Goal: Communication & Community: Answer question/provide support

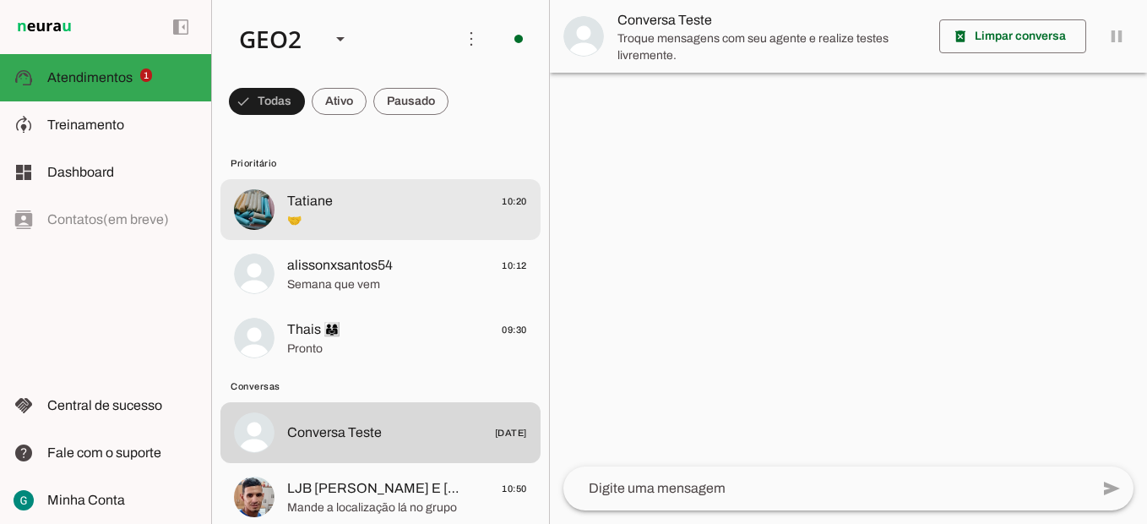
click at [314, 220] on span "🤝" at bounding box center [407, 220] width 240 height 17
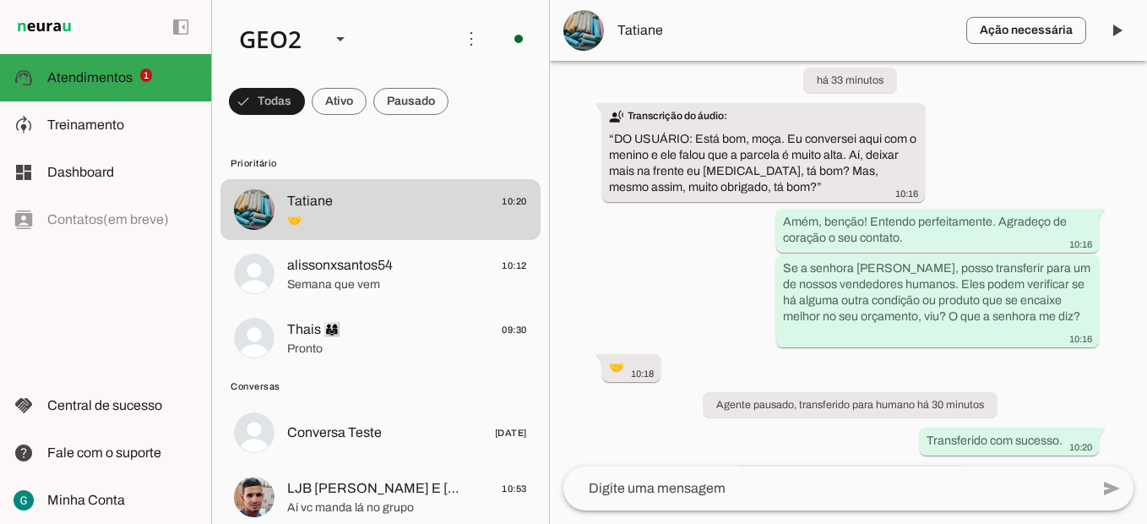
scroll to position [21206, 0]
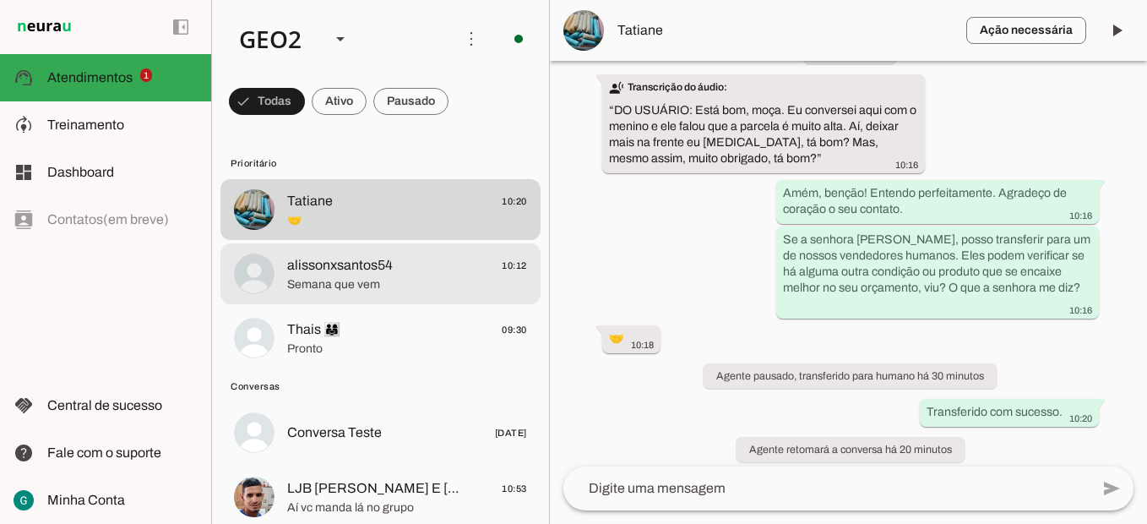
click at [356, 273] on span "alissonxsantos54" at bounding box center [340, 265] width 106 height 20
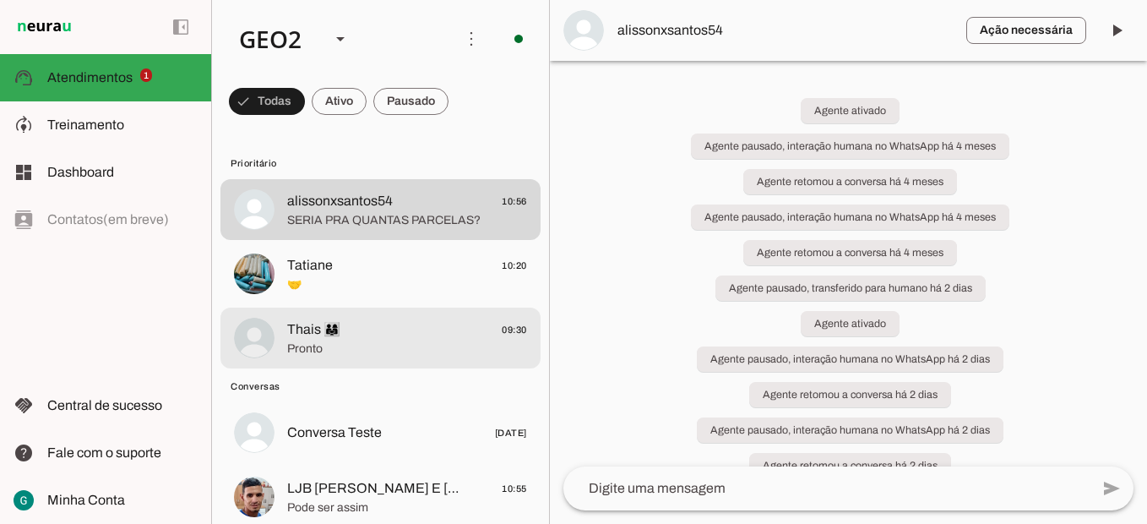
click at [358, 337] on span "Thais 👨‍👩‍👧 09:30" at bounding box center [407, 329] width 240 height 21
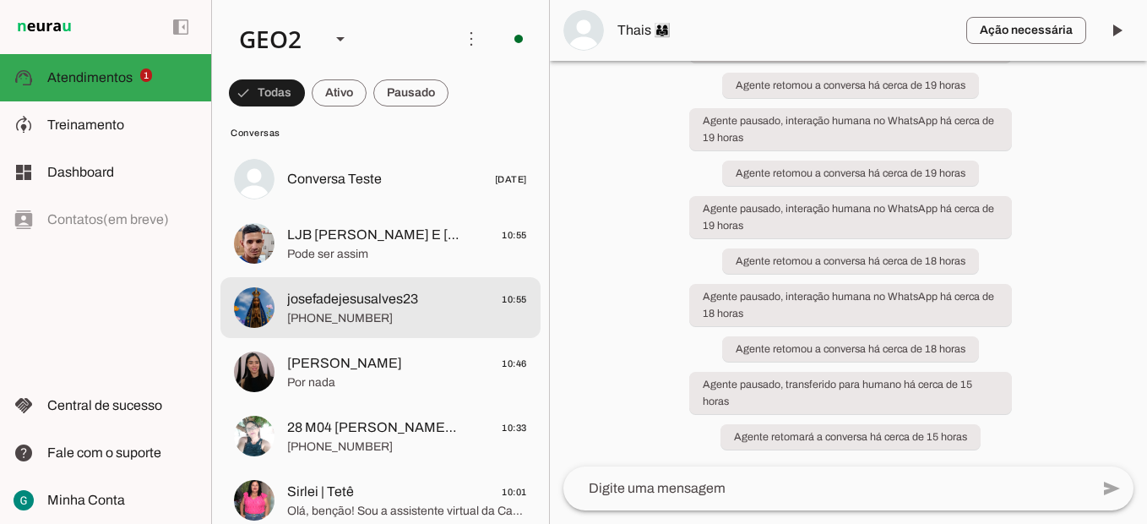
scroll to position [338, 0]
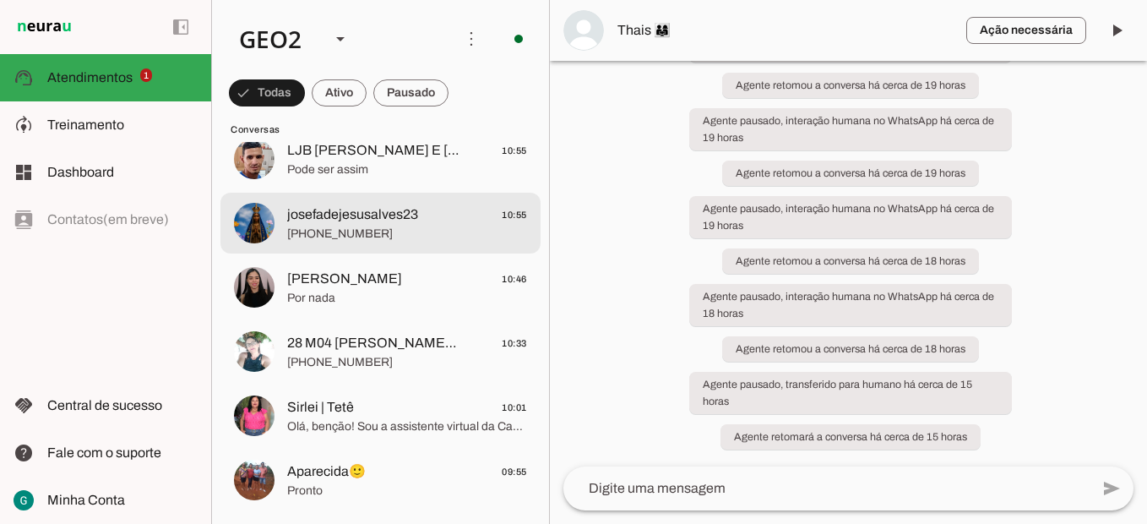
click at [411, 208] on span "josefadejesusalves23" at bounding box center [352, 214] width 131 height 20
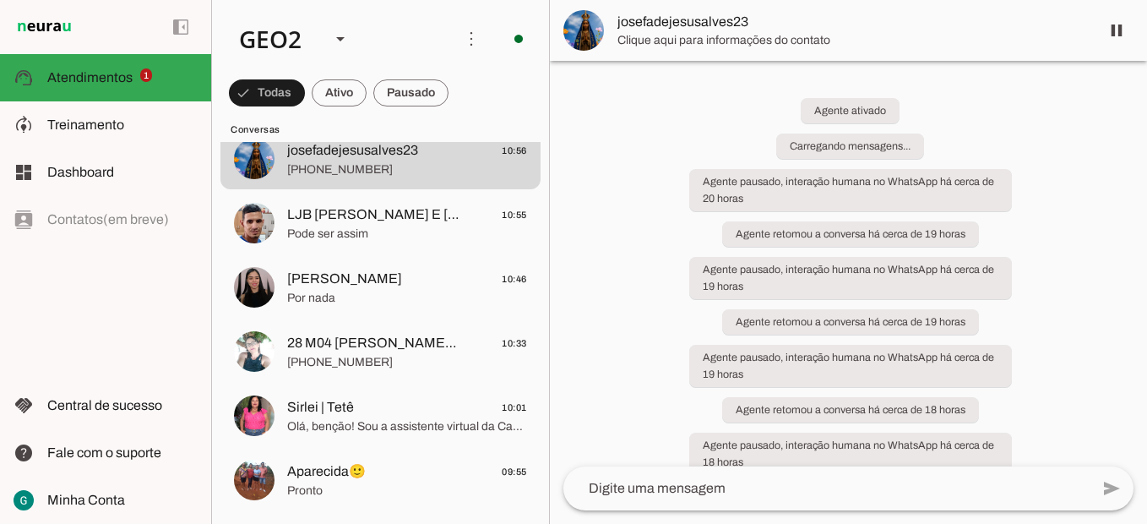
scroll to position [149, 0]
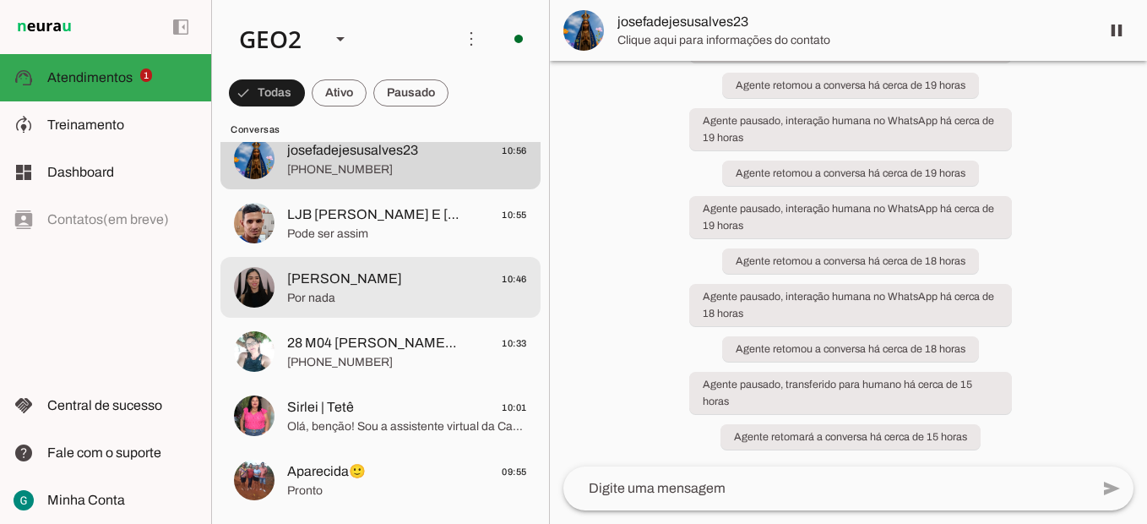
click at [380, 288] on span "[PERSON_NAME] 10:46" at bounding box center [407, 279] width 240 height 21
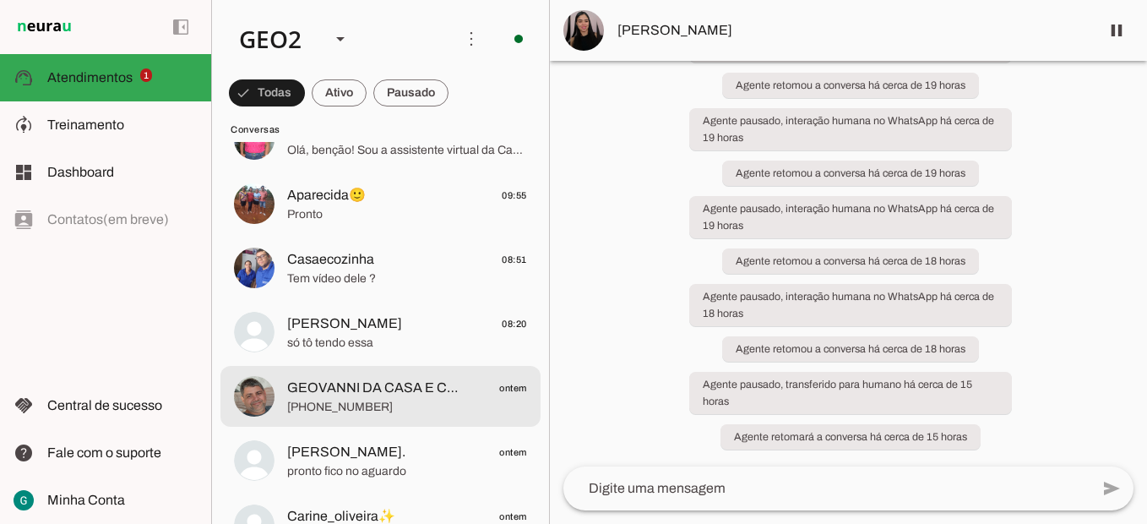
scroll to position [591, 0]
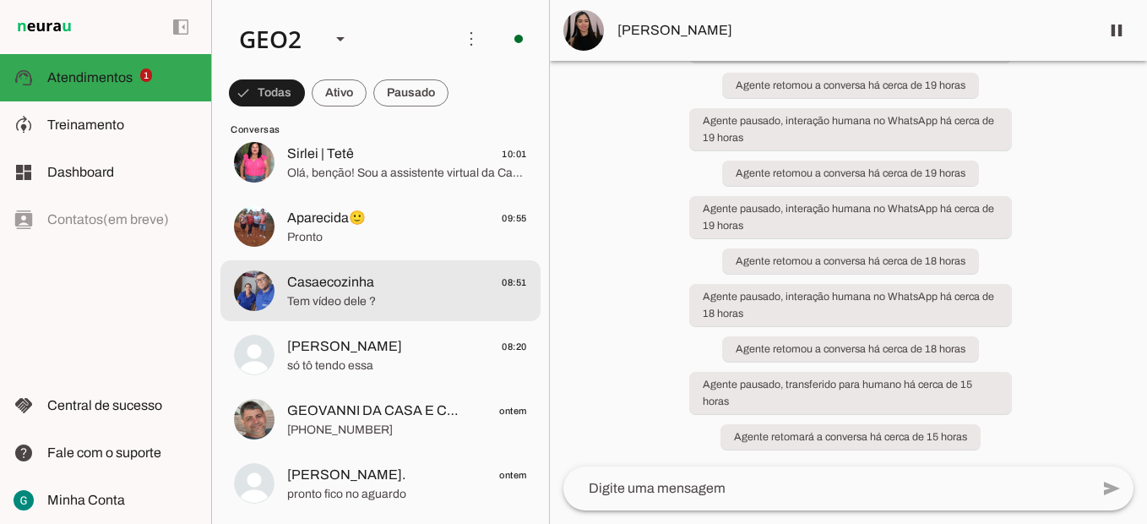
click at [394, 307] on span "Tem vídeo dele ?" at bounding box center [407, 301] width 240 height 17
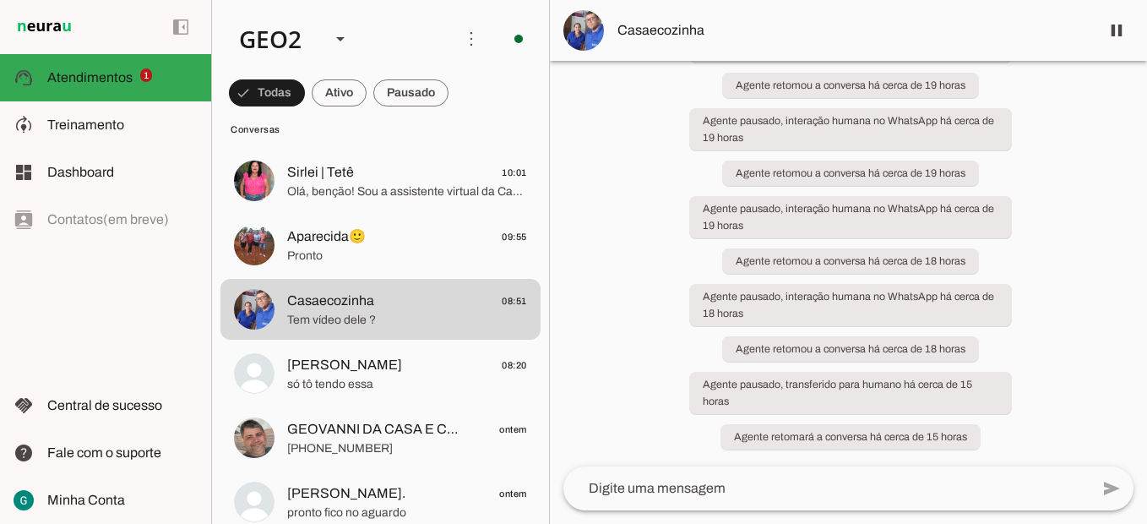
scroll to position [675, 0]
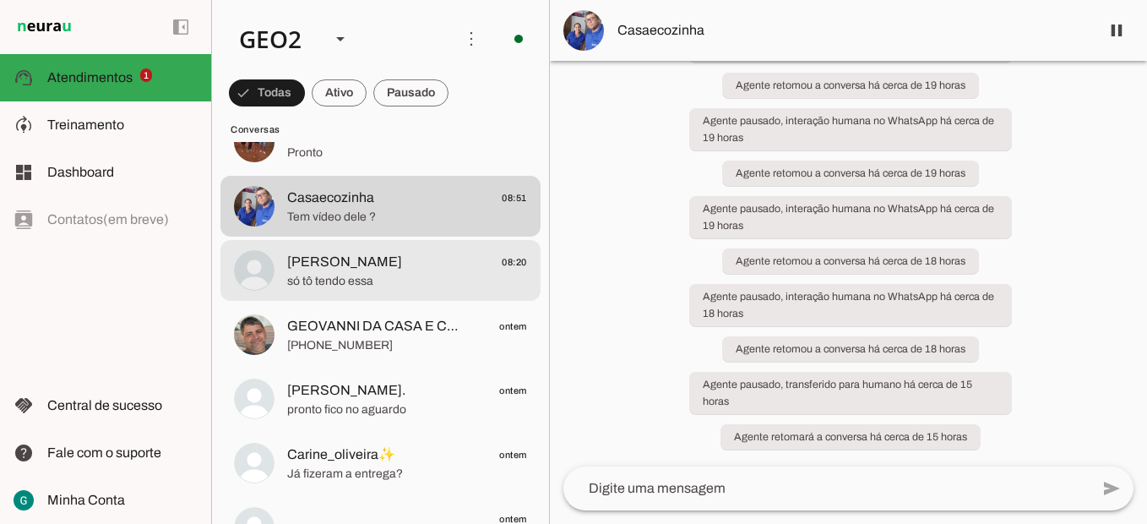
click at [383, 294] on md-item "[PERSON_NAME] 08:20 só tô tendo essa" at bounding box center [380, 270] width 320 height 61
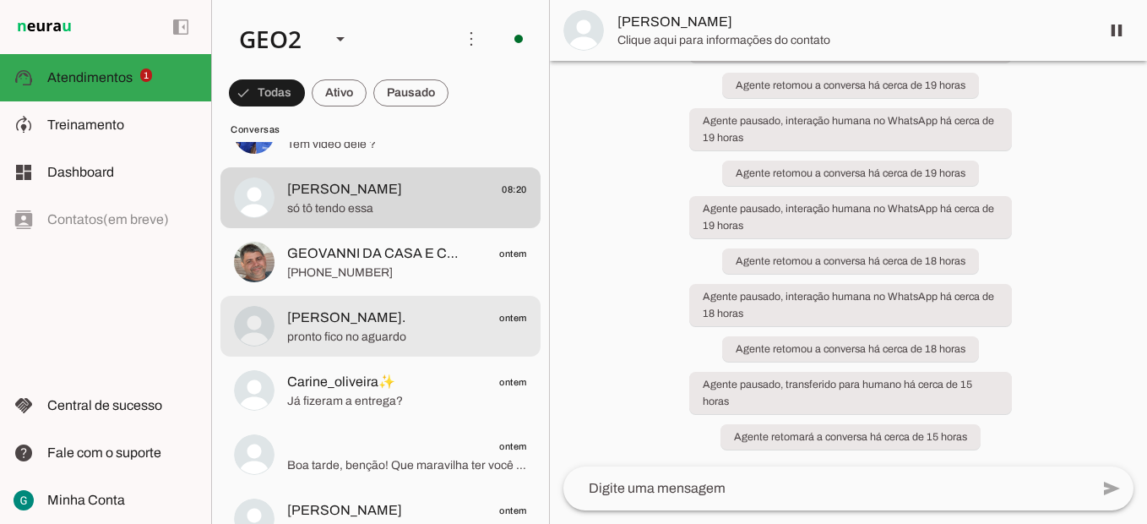
scroll to position [760, 0]
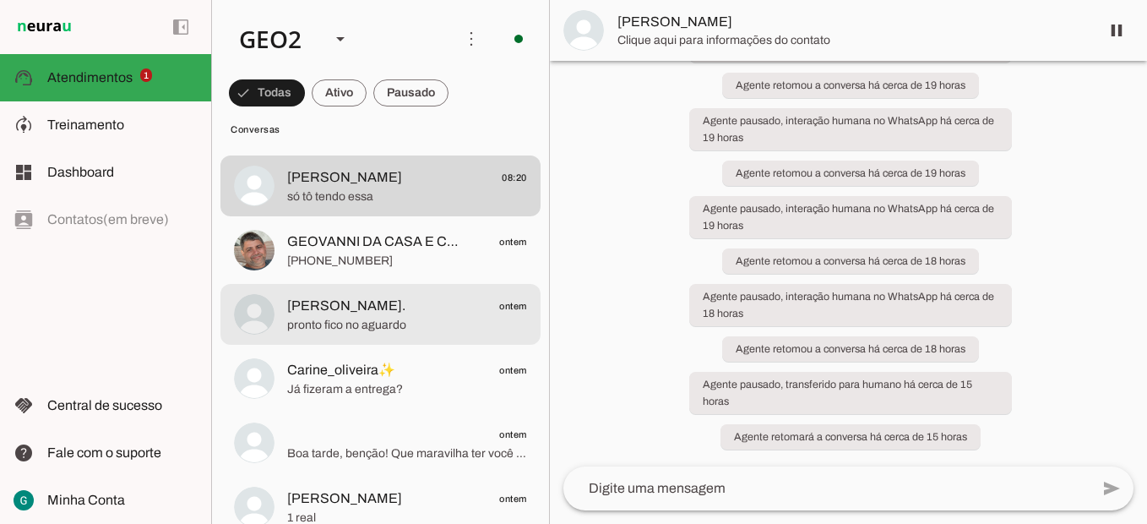
click at [356, 334] on div at bounding box center [407, 314] width 240 height 41
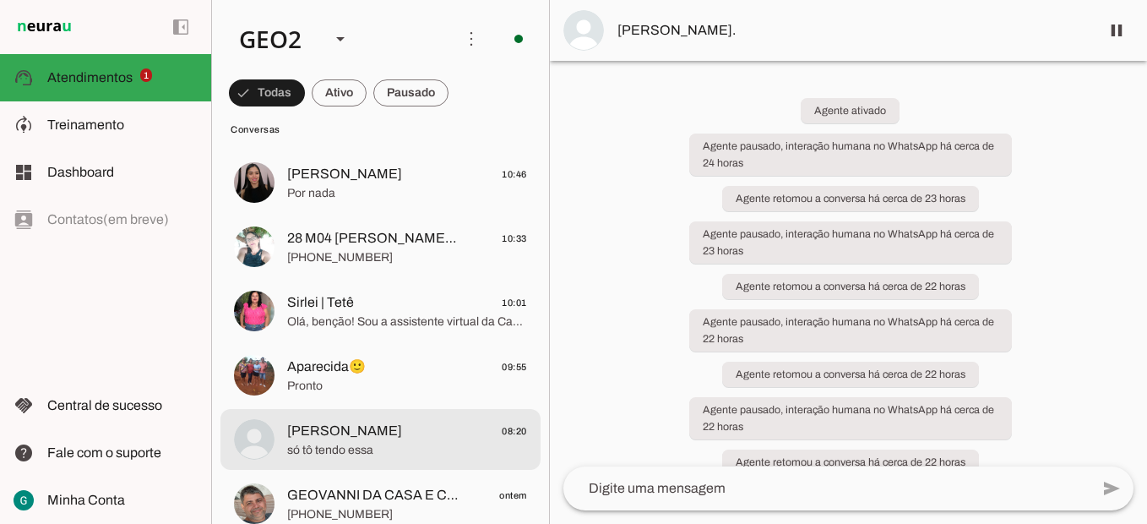
scroll to position [675, 0]
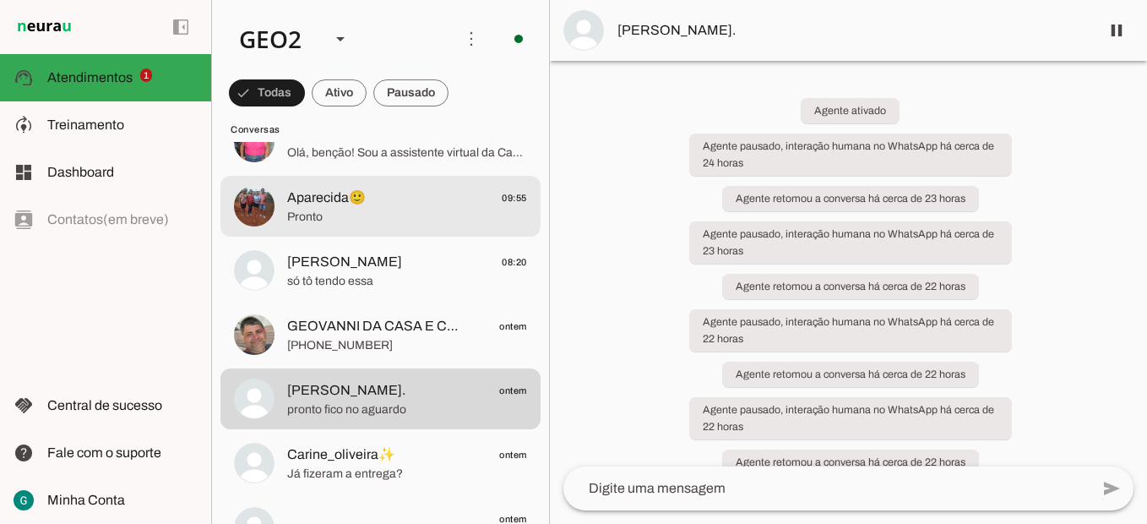
click at [404, 210] on span "Pronto" at bounding box center [407, 217] width 240 height 17
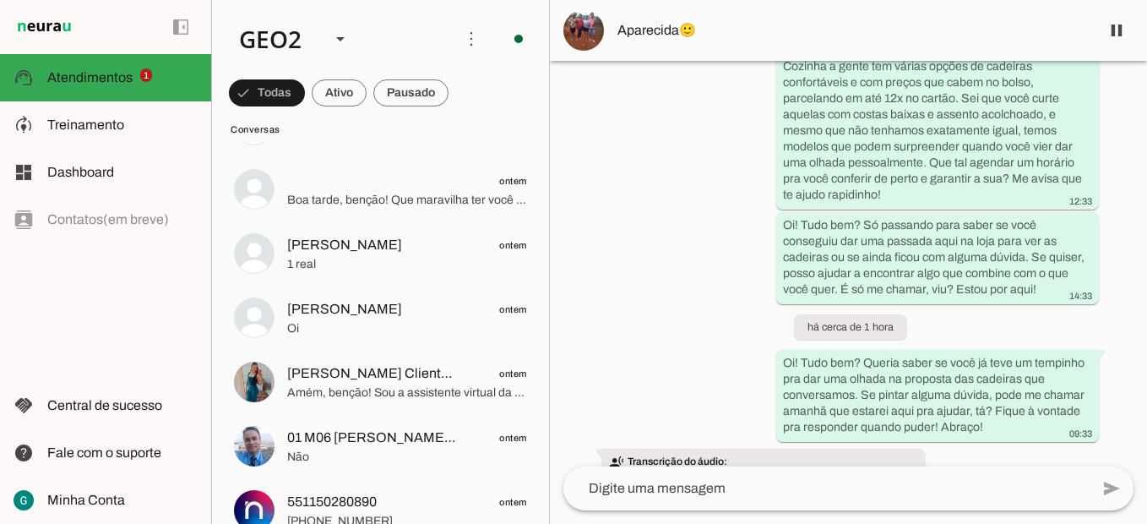
scroll to position [5917, 0]
